Goal: Navigation & Orientation: Find specific page/section

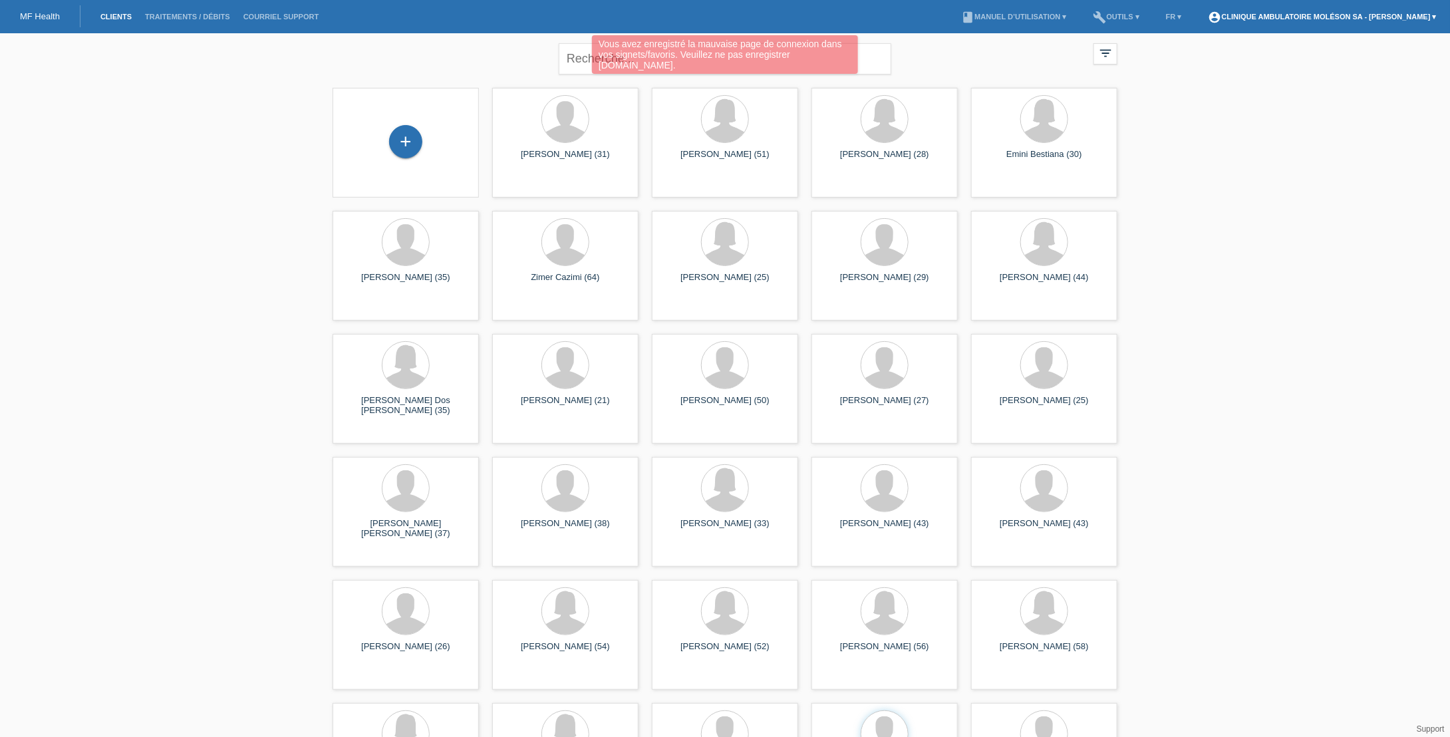
click at [1414, 13] on link "account_circle Clinique ambulatoire Moléson SA - [PERSON_NAME] ▾" at bounding box center [1322, 17] width 241 height 8
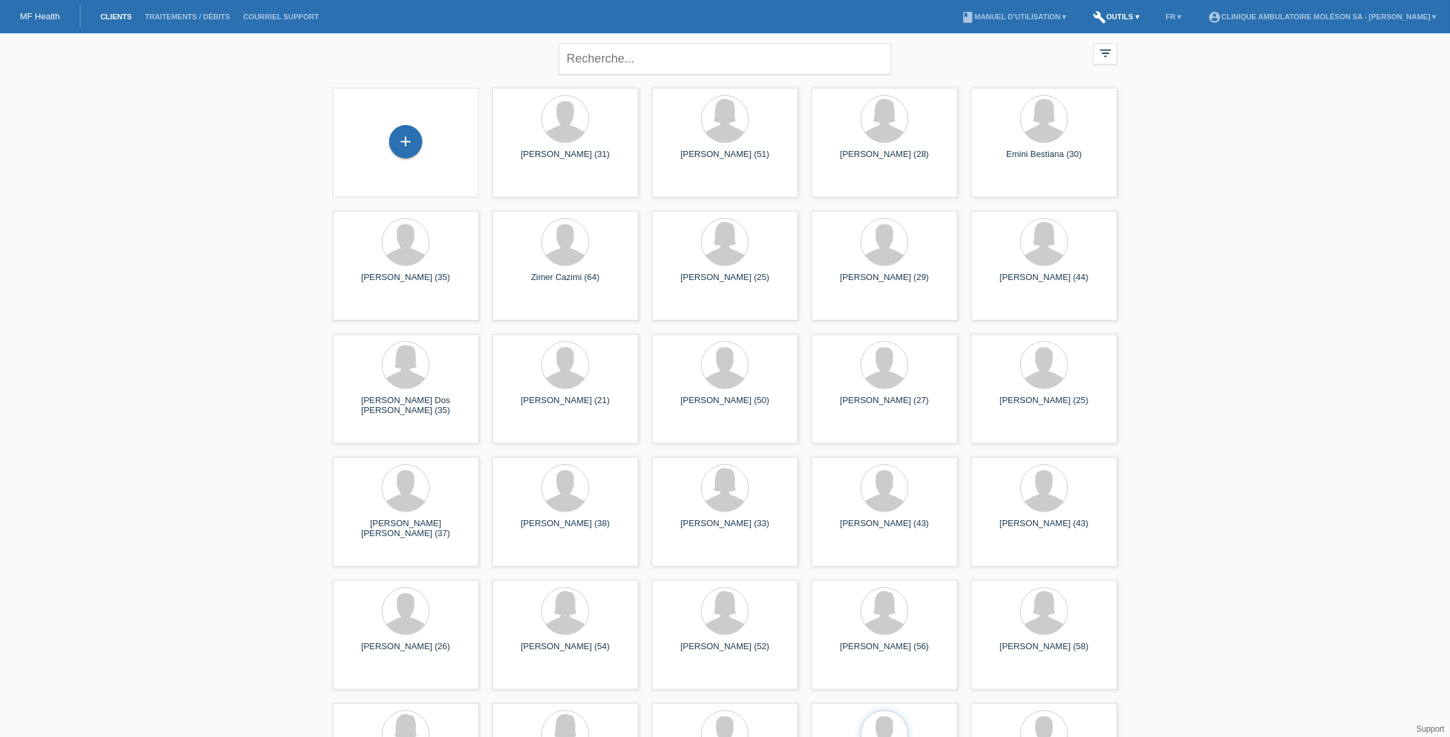
click at [1114, 15] on link "build Outils ▾" at bounding box center [1116, 17] width 59 height 8
click at [1112, 32] on span "Recherche" at bounding box center [1114, 31] width 46 height 16
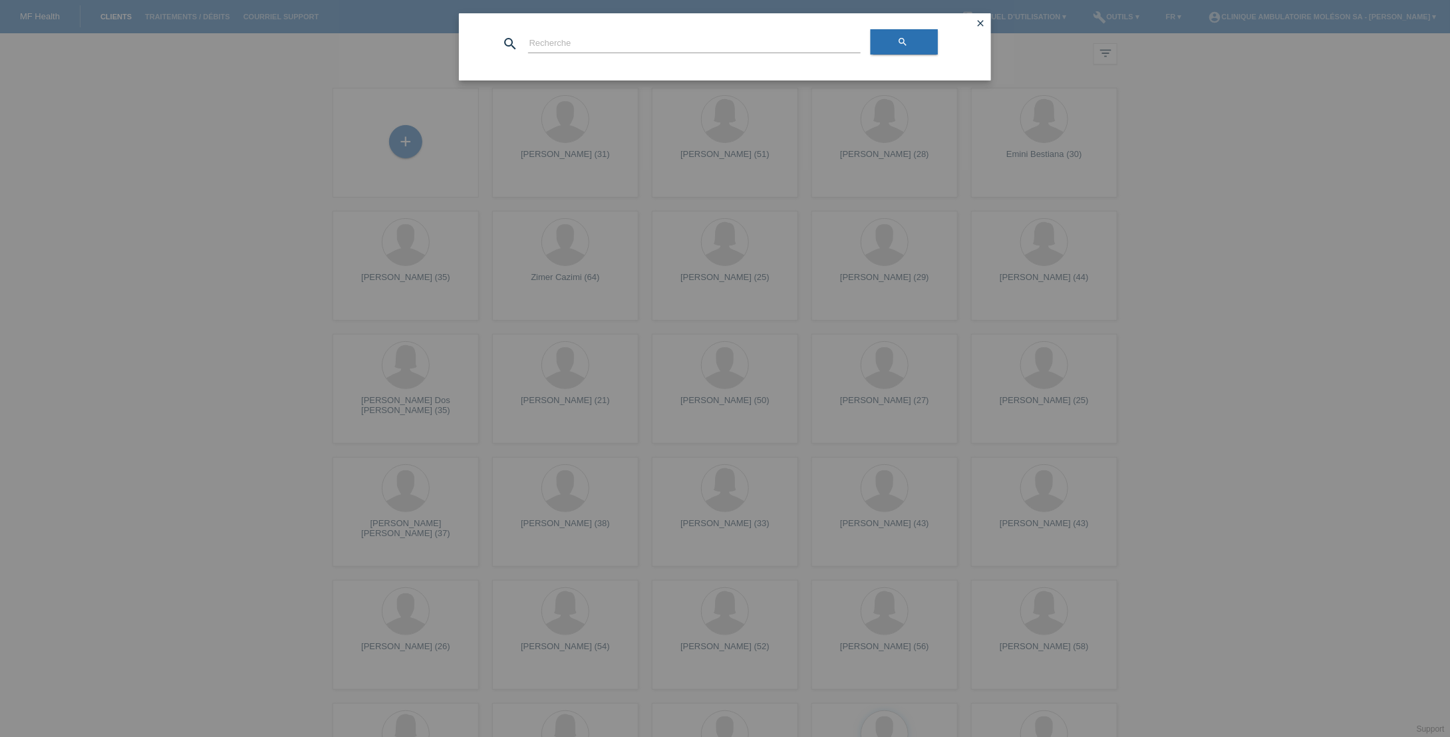
click at [980, 22] on icon "close" at bounding box center [980, 23] width 11 height 11
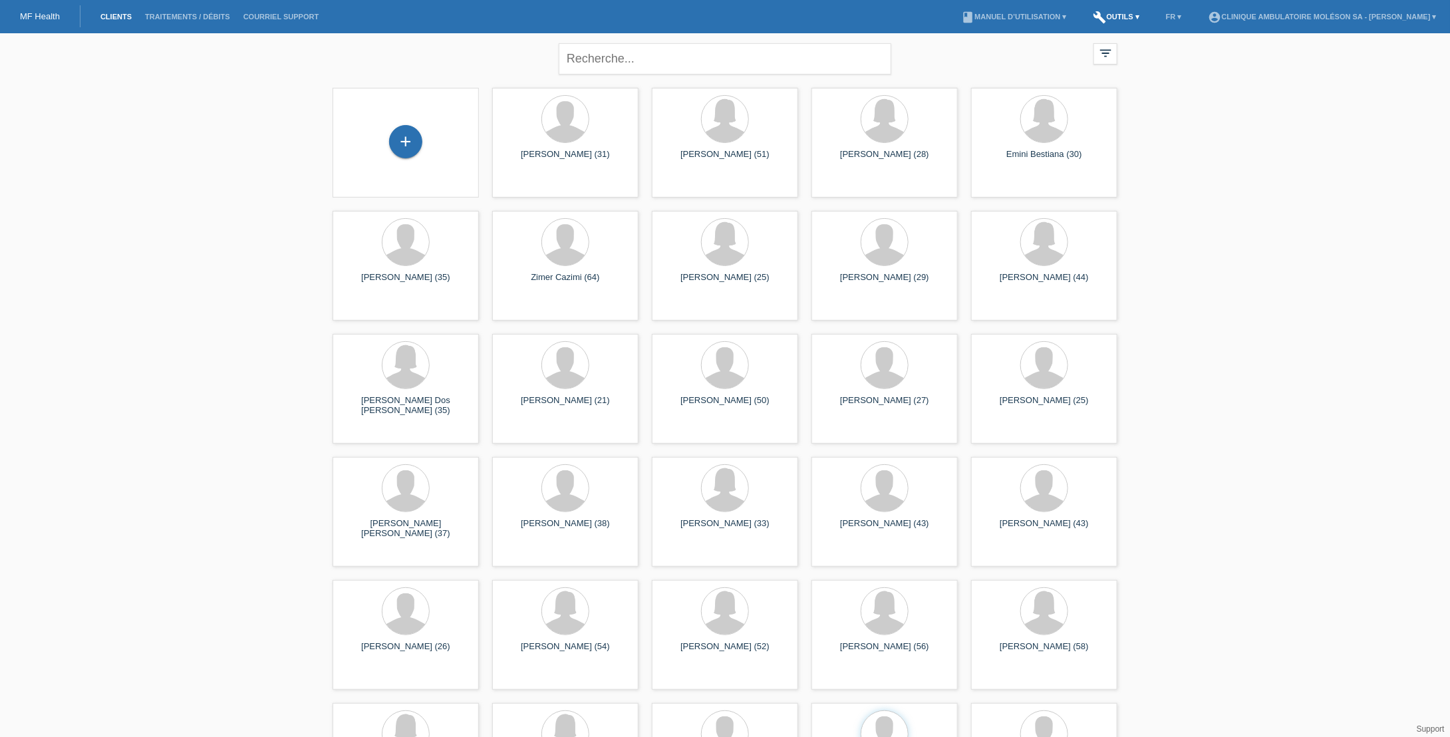
click at [1116, 15] on link "build Outils ▾" at bounding box center [1116, 17] width 59 height 8
click at [1110, 52] on span "Paramètres" at bounding box center [1115, 51] width 49 height 16
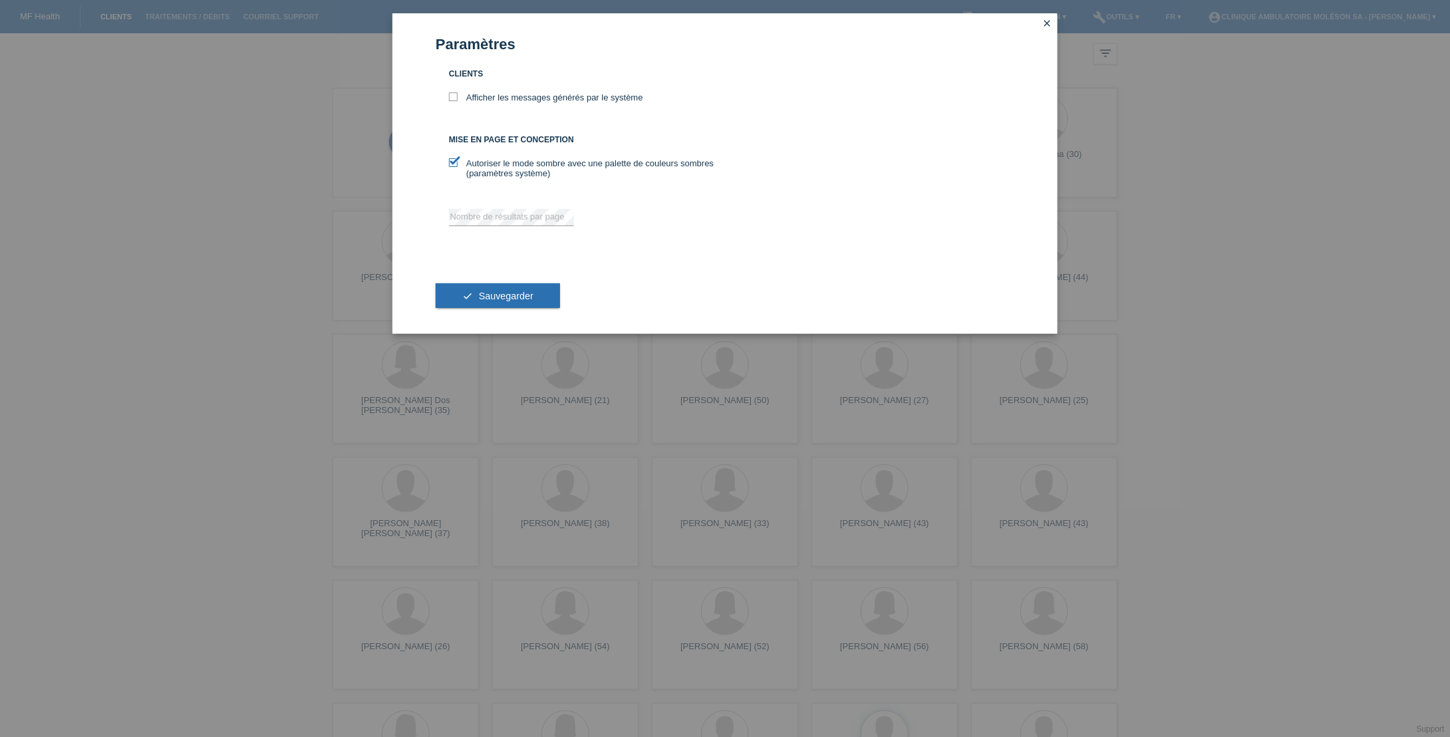
click at [1052, 21] on link "close" at bounding box center [1046, 24] width 17 height 15
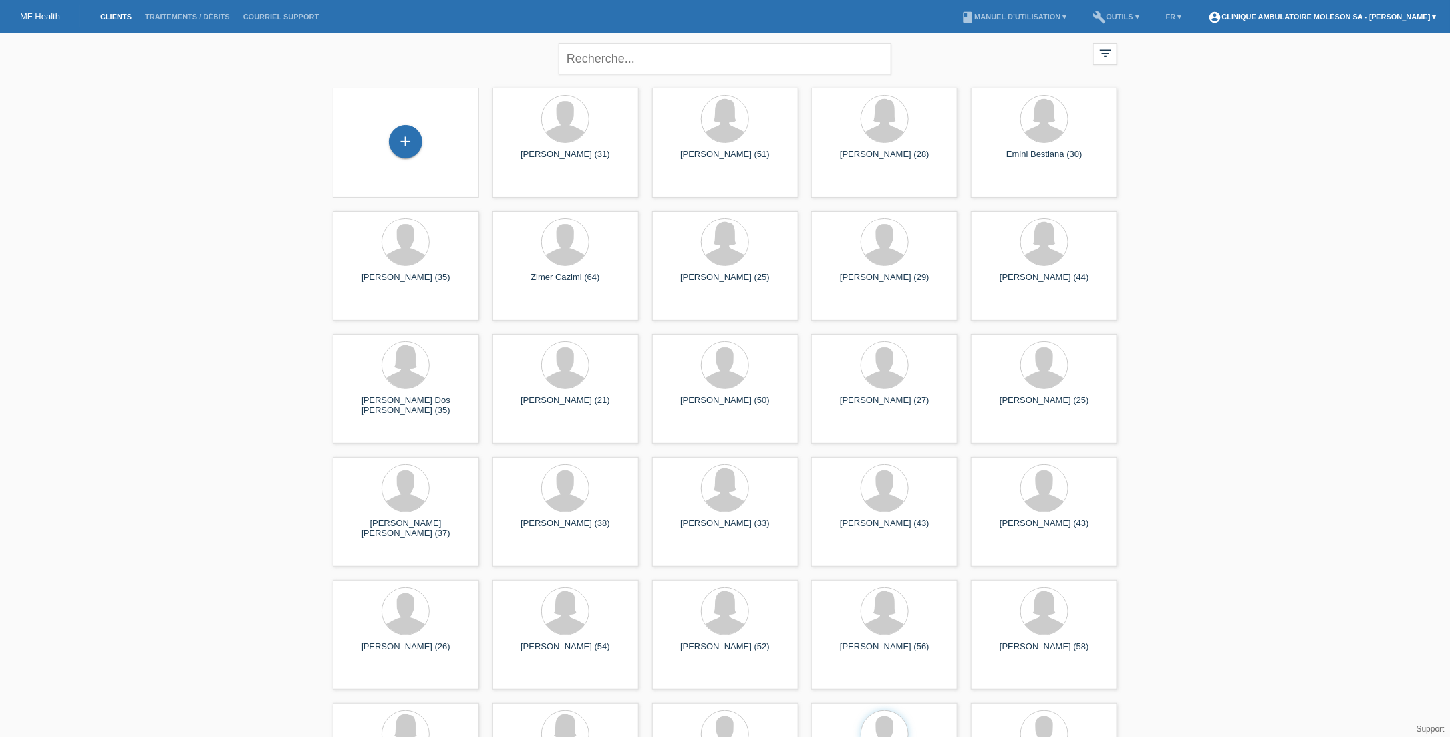
click at [1437, 17] on link "account_circle Clinique ambulatoire Moléson SA - [PERSON_NAME] ▾" at bounding box center [1322, 17] width 241 height 8
click at [1358, 57] on div "[EMAIL_ADDRESS][DOMAIN_NAME]" at bounding box center [1318, 61] width 218 height 8
click at [1251, 57] on div "[EMAIL_ADDRESS][DOMAIN_NAME]" at bounding box center [1318, 61] width 218 height 8
click at [1213, 36] on icon "account_circle" at bounding box center [1219, 37] width 20 height 20
click at [1134, 18] on link "build Outils ▾" at bounding box center [1116, 17] width 59 height 8
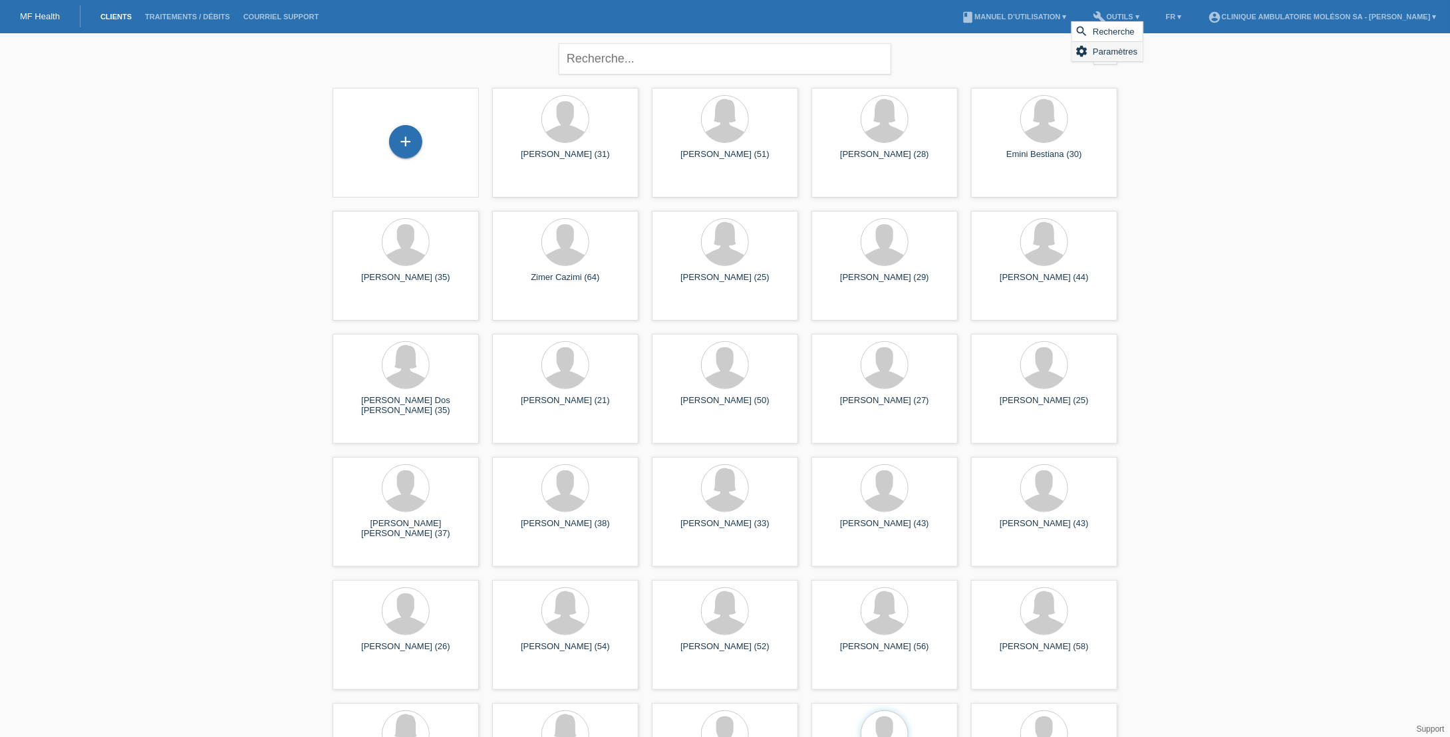
click at [1126, 55] on span "Paramètres" at bounding box center [1115, 51] width 49 height 16
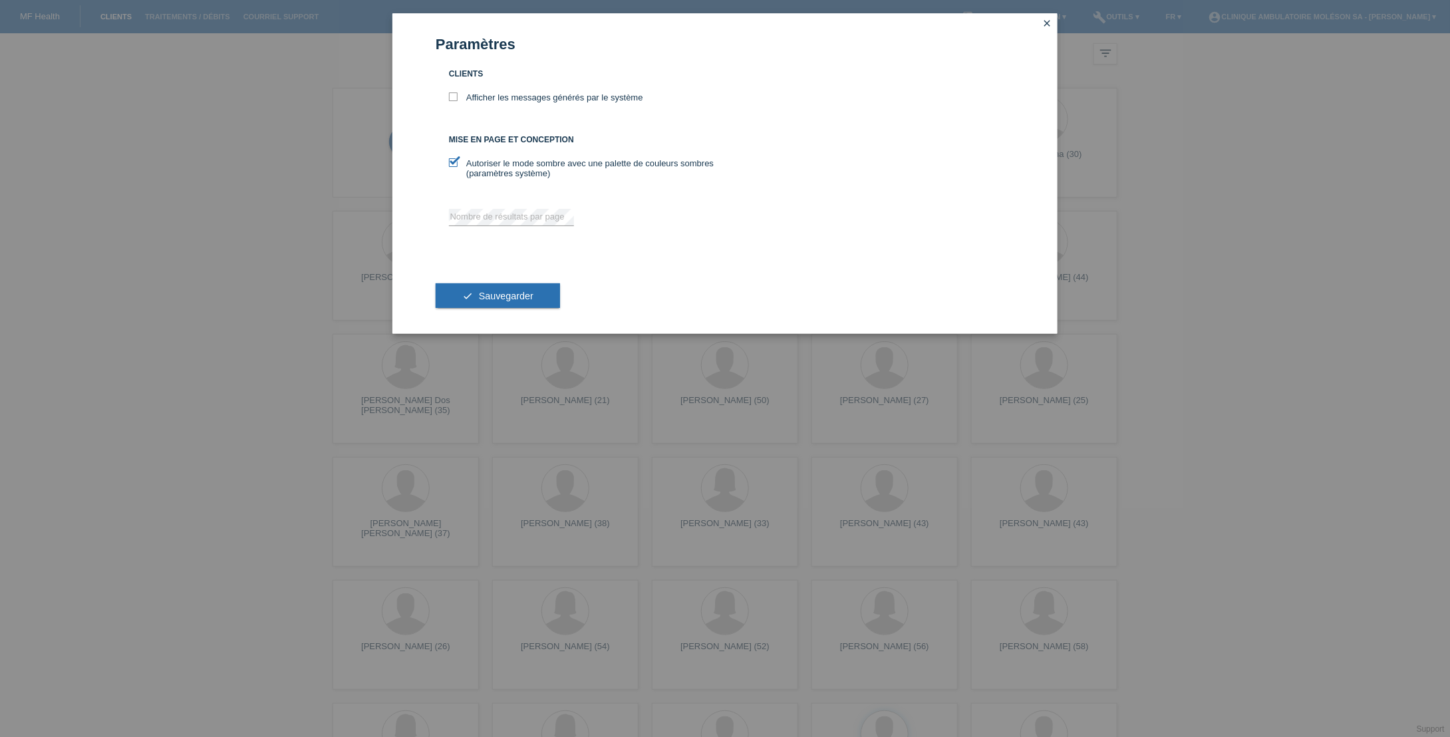
click at [1052, 23] on icon "close" at bounding box center [1047, 23] width 11 height 11
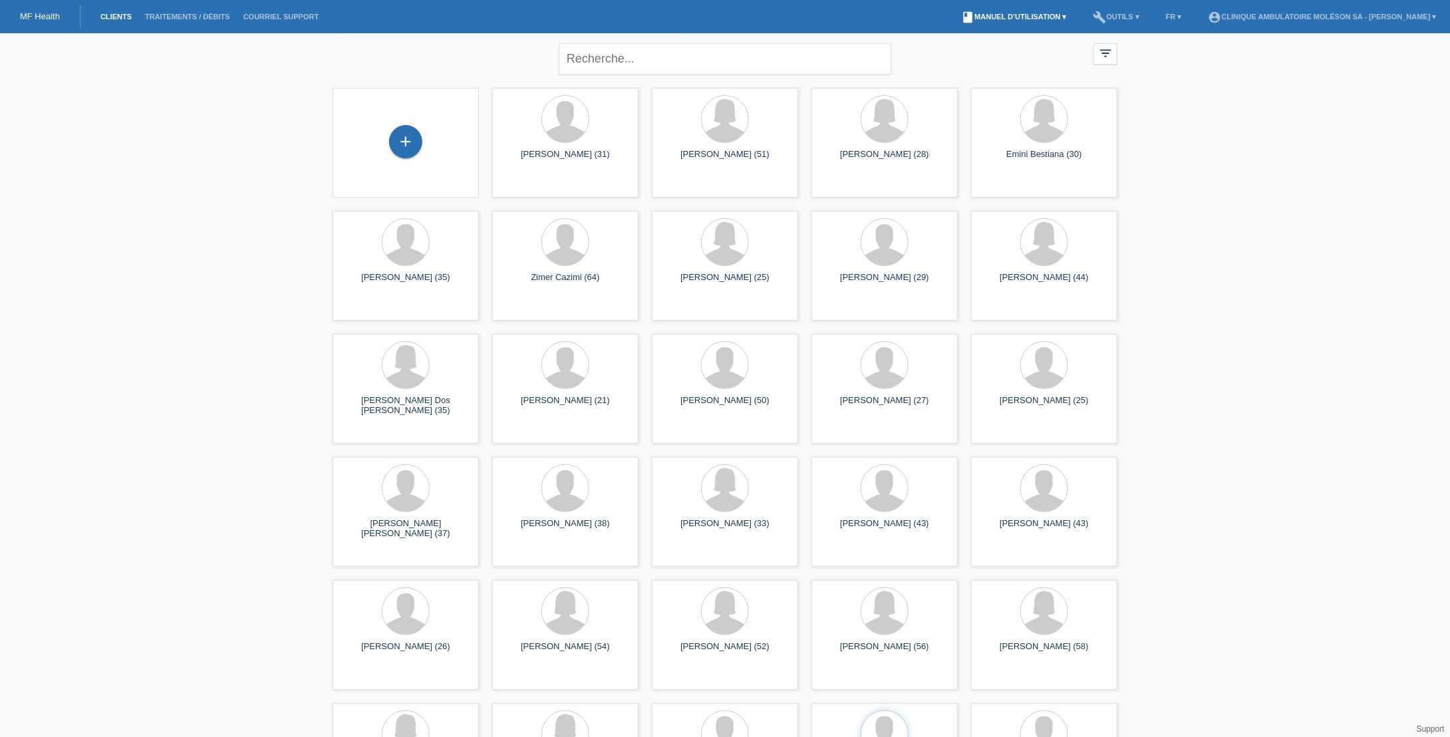
click at [1055, 18] on link "book Manuel d’utilisation ▾" at bounding box center [1014, 17] width 118 height 8
click at [1260, 162] on div "close filter_list view_module Afficher tous les clients star Afficher les clien…" at bounding box center [725, 734] width 1450 height 1402
click at [1175, 19] on link "FR ▾" at bounding box center [1173, 17] width 29 height 8
click at [1312, 119] on div "close filter_list view_module Afficher tous les clients star Afficher les clien…" at bounding box center [725, 734] width 1450 height 1402
click at [1414, 19] on link "account_circle Clinique ambulatoire Moléson SA - [PERSON_NAME] ▾" at bounding box center [1322, 17] width 241 height 8
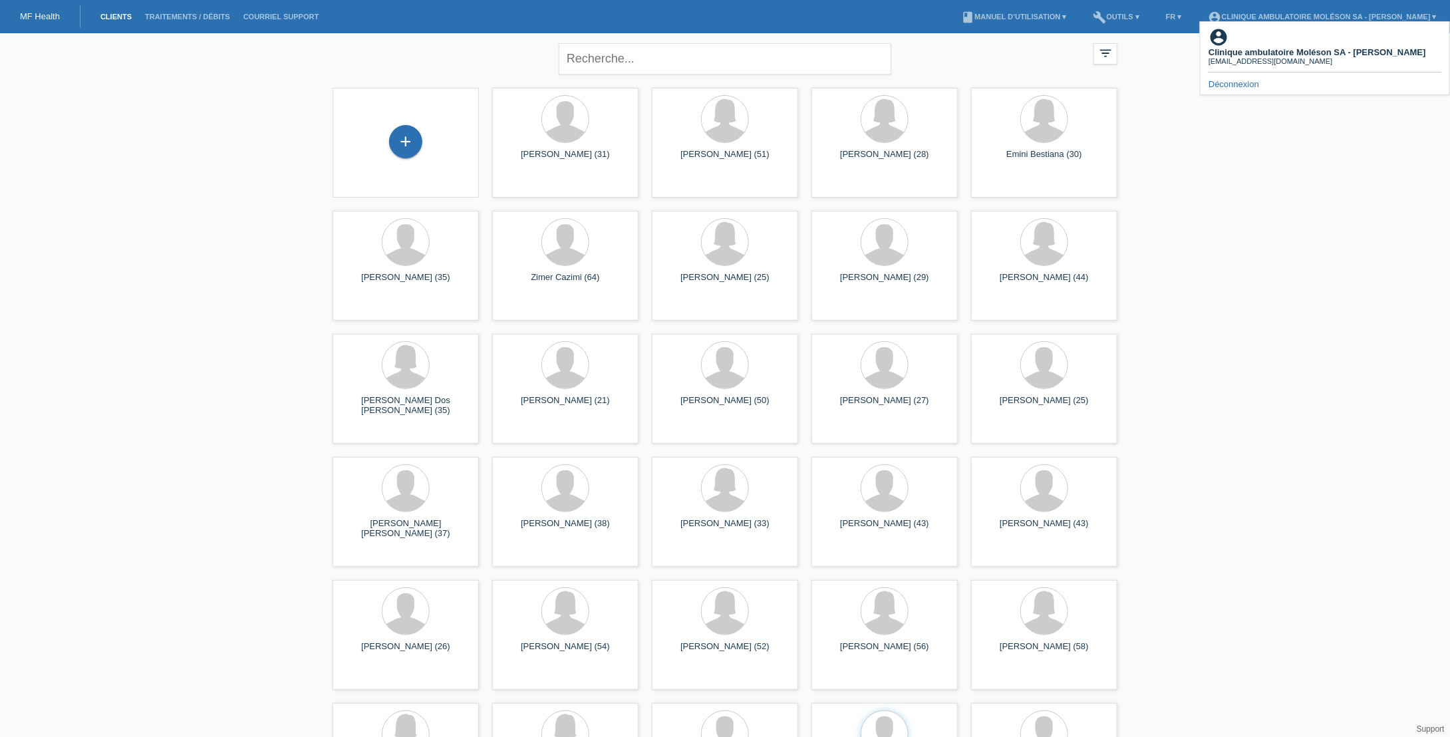
click at [1389, 57] on div "[EMAIL_ADDRESS][DOMAIN_NAME]" at bounding box center [1318, 61] width 218 height 8
click at [1385, 209] on div "close filter_list view_module Afficher tous les clients star Afficher les clien…" at bounding box center [725, 734] width 1450 height 1402
click at [1340, 432] on div "close filter_list view_module Afficher tous les clients star Afficher les clien…" at bounding box center [725, 734] width 1450 height 1402
click at [1132, 19] on link "build Outils ▾" at bounding box center [1116, 17] width 59 height 8
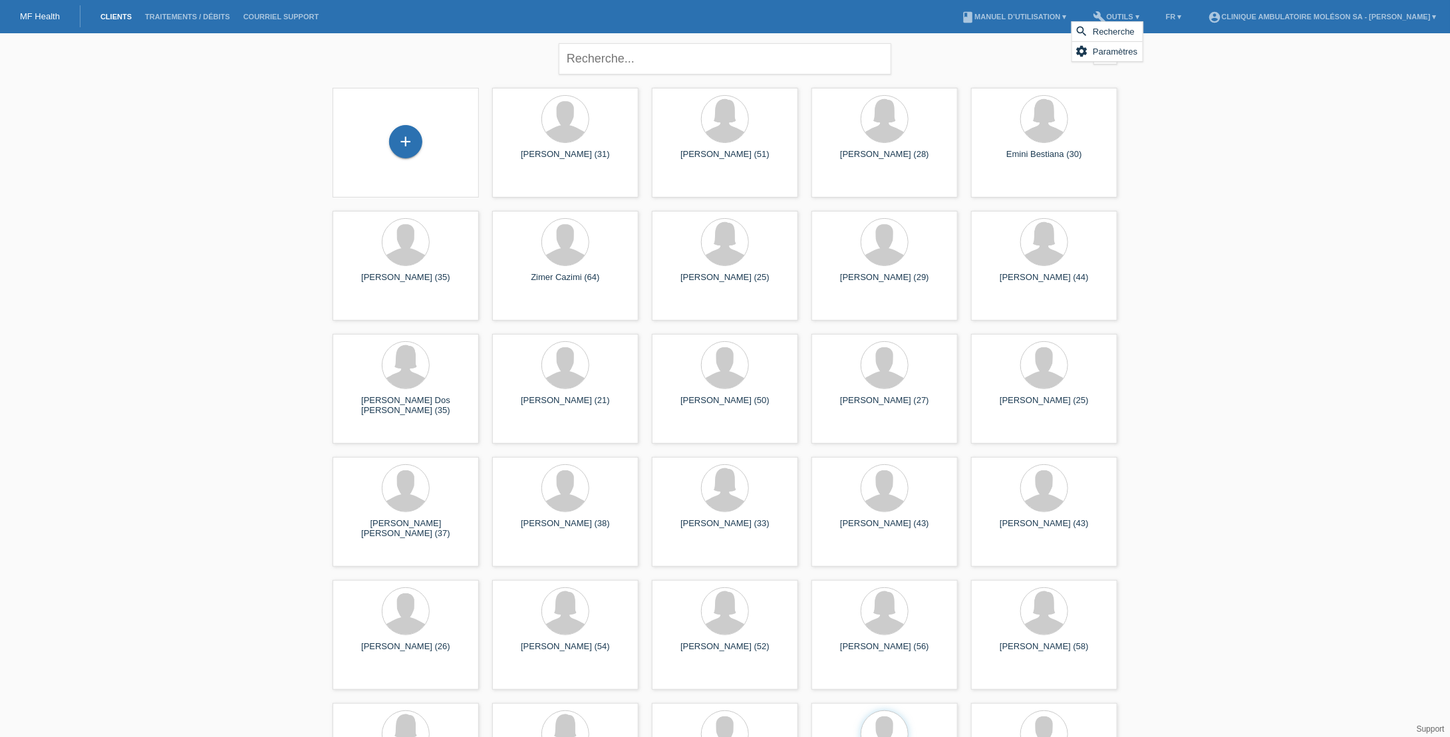
click at [1219, 70] on div "close filter_list view_module Afficher tous les clients star Afficher les clien…" at bounding box center [725, 734] width 1450 height 1402
